Goal: Navigation & Orientation: Understand site structure

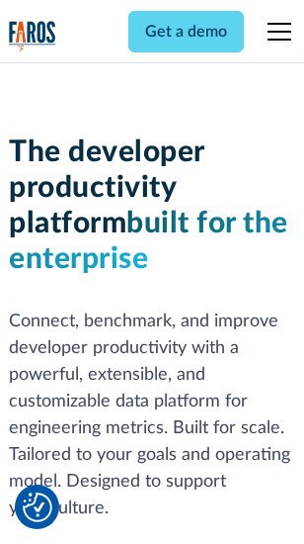
scroll to position [298, 0]
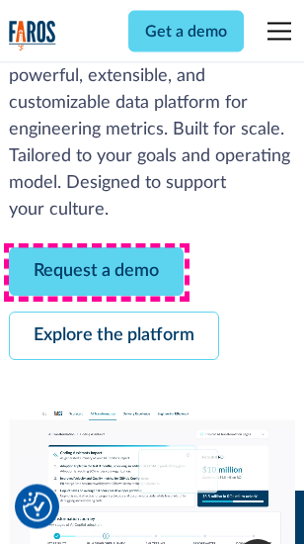
click at [97, 273] on link "Request a demo" at bounding box center [96, 272] width 175 height 48
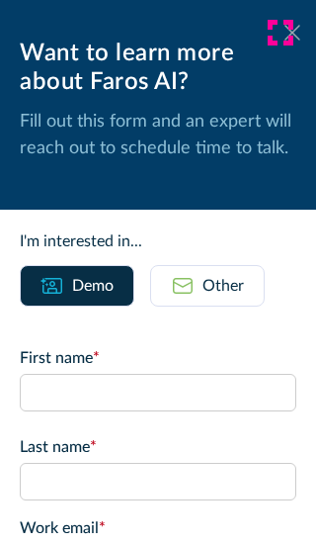
click at [285, 33] on icon at bounding box center [293, 32] width 16 height 15
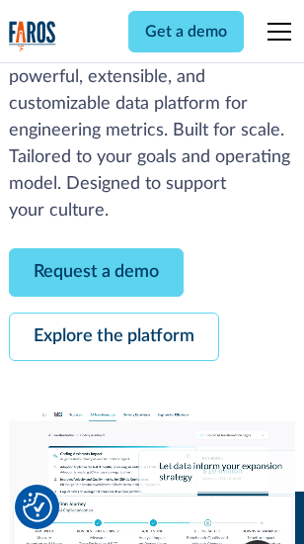
scroll to position [362, 0]
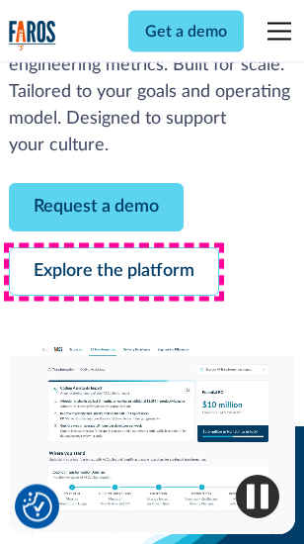
click at [114, 273] on link "Explore the platform" at bounding box center [114, 272] width 211 height 48
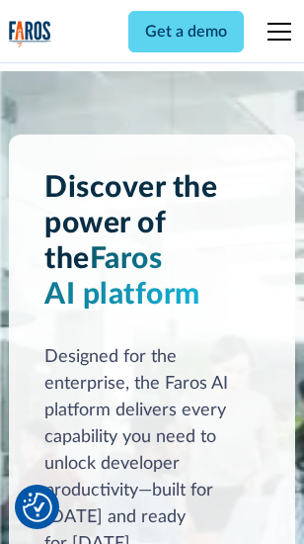
scroll to position [15069, 0]
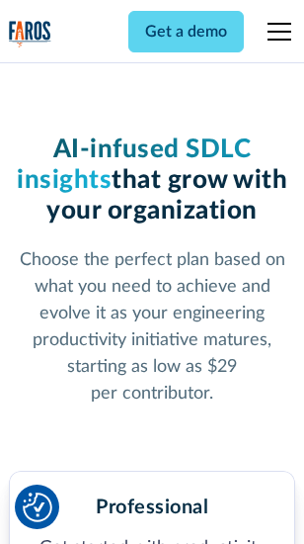
scroll to position [3142, 0]
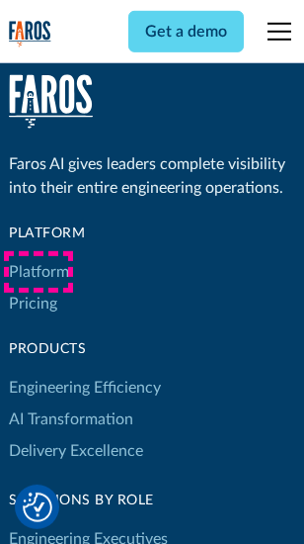
click at [39, 272] on link "Platform" at bounding box center [39, 272] width 60 height 32
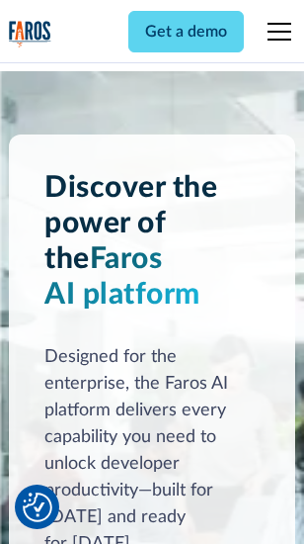
scroll to position [15703, 0]
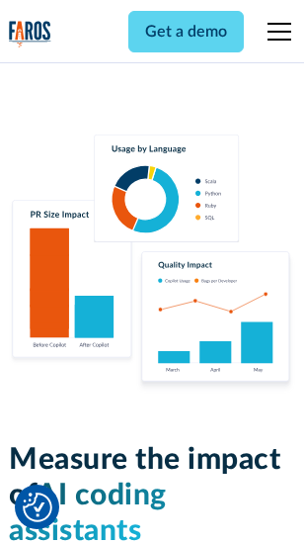
scroll to position [12351, 0]
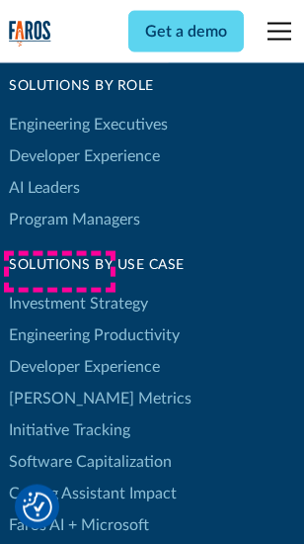
click at [59, 383] on link "[PERSON_NAME] Metrics" at bounding box center [100, 399] width 183 height 32
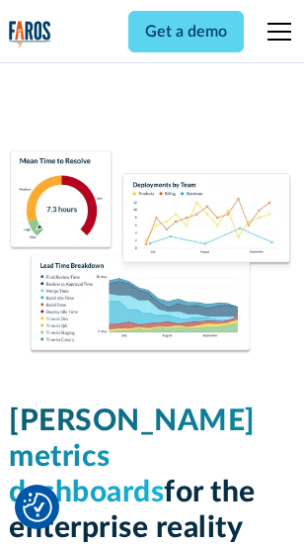
scroll to position [8761, 0]
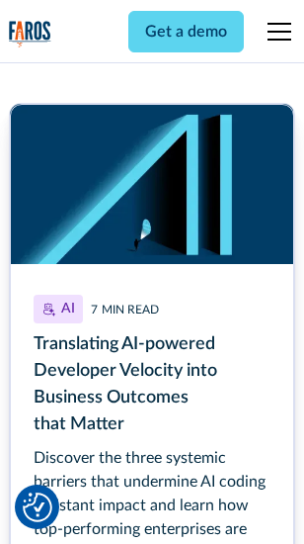
scroll to position [8958, 0]
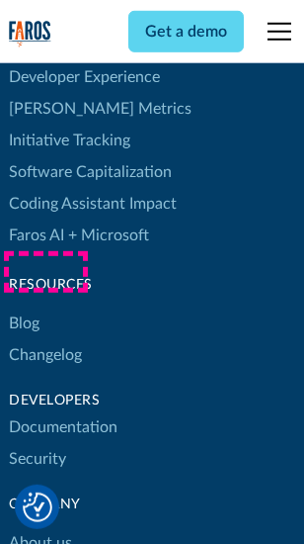
click at [45, 339] on link "Changelog" at bounding box center [45, 355] width 73 height 32
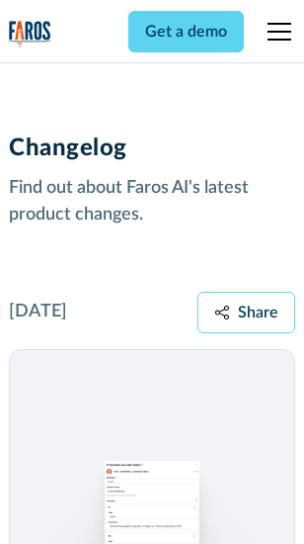
scroll to position [24252, 0]
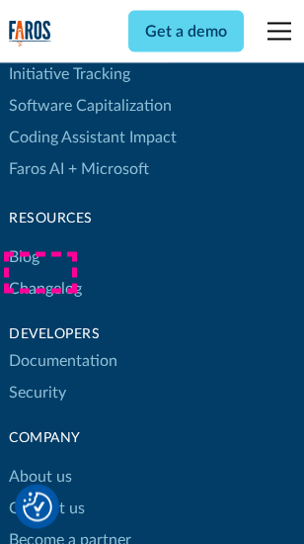
click at [40, 462] on link "About us" at bounding box center [40, 478] width 63 height 32
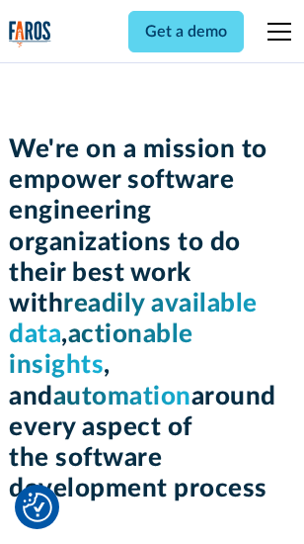
scroll to position [6845, 0]
